Goal: Obtain resource: Obtain resource

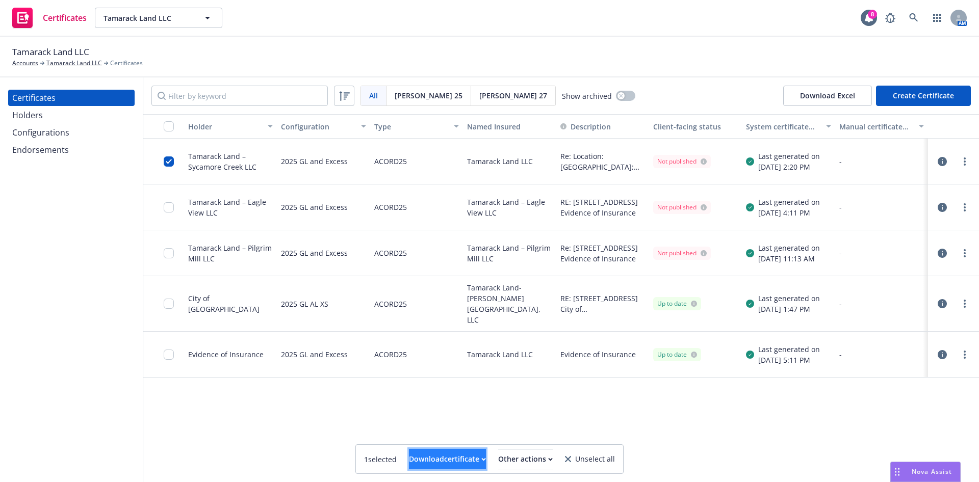
click at [413, 463] on div "Download certificate" at bounding box center [447, 459] width 77 height 19
click at [416, 434] on link "Download uneditable file" at bounding box center [361, 434] width 118 height 20
click at [169, 164] on input "checkbox" at bounding box center [169, 162] width 10 height 10
click at [442, 455] on div "Download certificate" at bounding box center [430, 459] width 77 height 19
click at [430, 434] on link "Download uneditable file" at bounding box center [378, 434] width 118 height 20
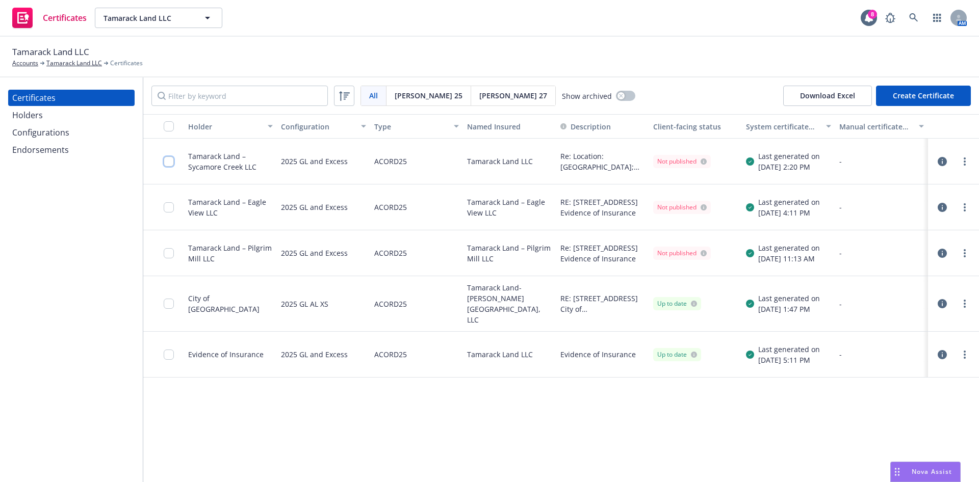
click at [169, 160] on input "checkbox" at bounding box center [169, 162] width 10 height 10
click at [446, 460] on div "Download certificate" at bounding box center [430, 459] width 77 height 19
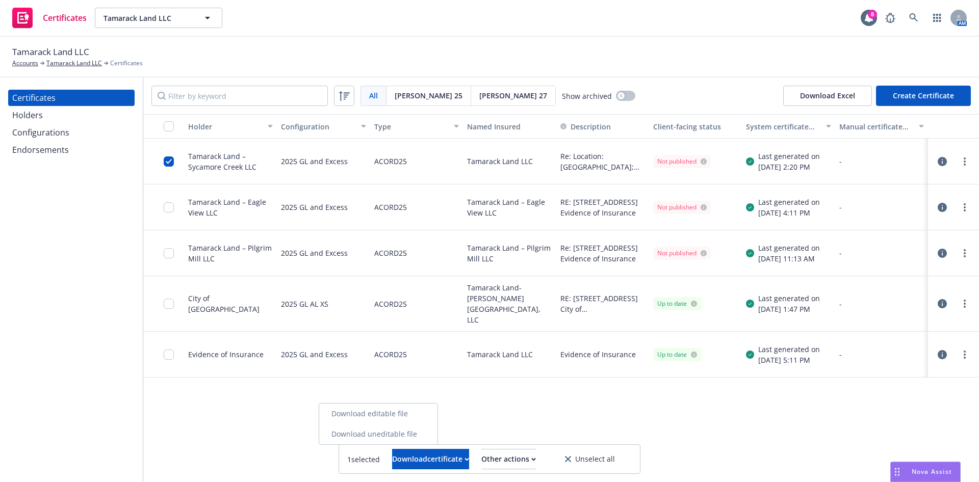
click at [405, 412] on link "Download editable file" at bounding box center [378, 414] width 118 height 20
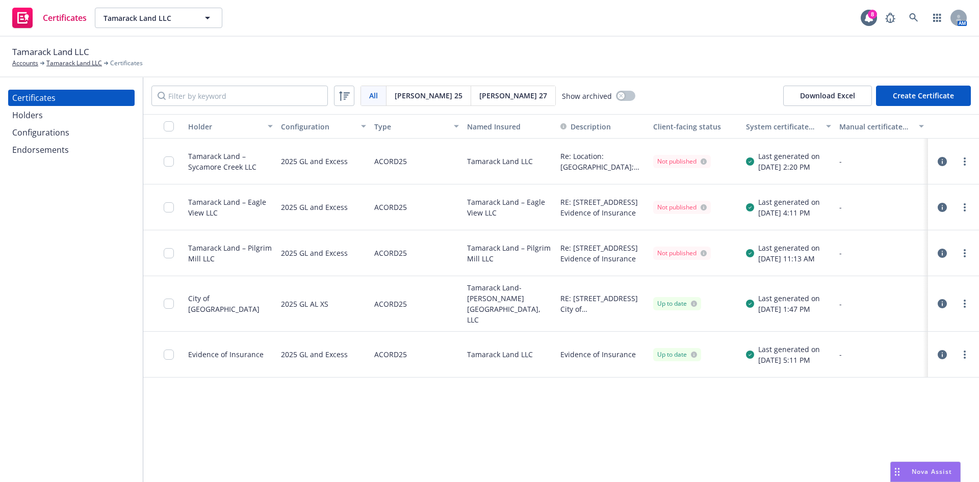
click at [929, 95] on button "Create Certificate" at bounding box center [923, 96] width 95 height 20
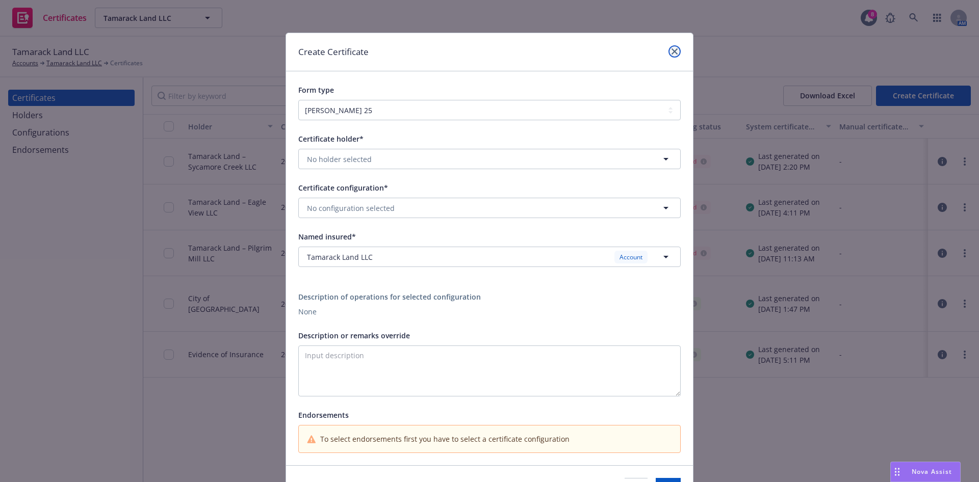
click at [672, 52] on icon "close" at bounding box center [675, 51] width 6 height 6
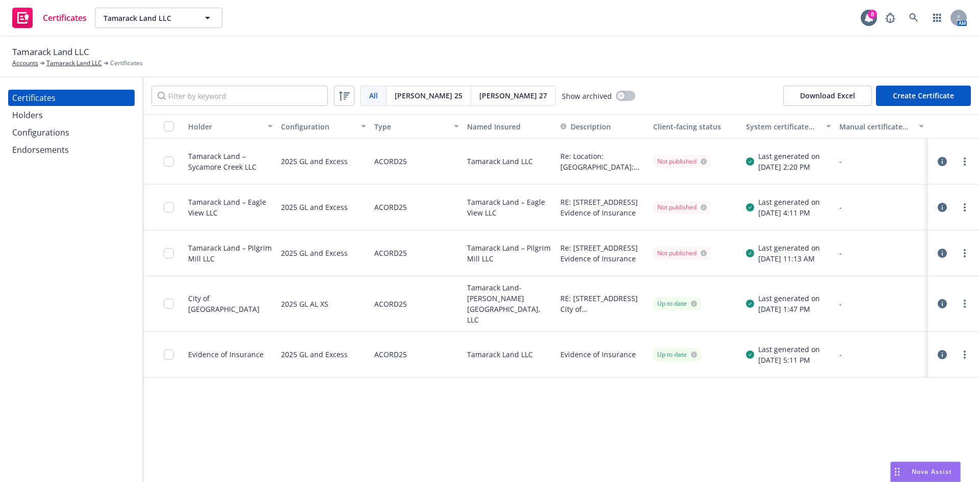
click at [73, 121] on div "Holders" at bounding box center [71, 115] width 118 height 16
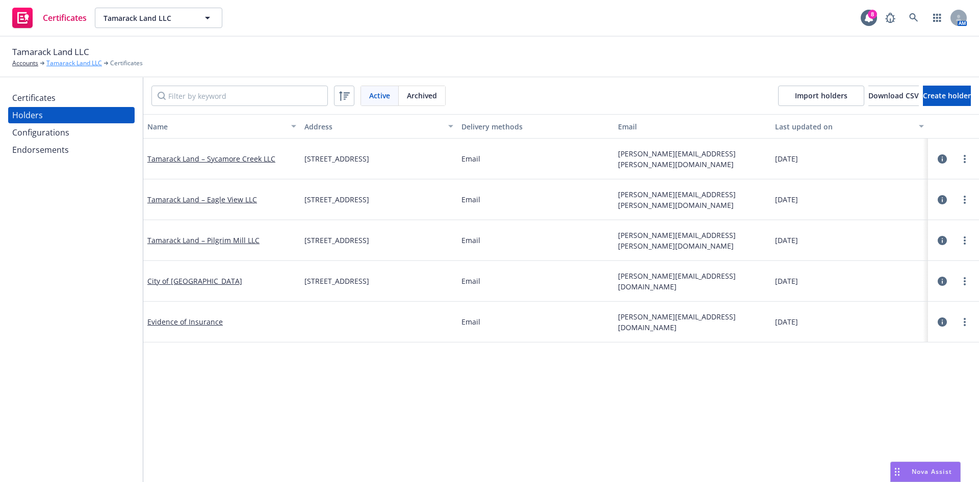
click at [78, 65] on link "Tamarack Land LLC" at bounding box center [74, 63] width 56 height 9
